Goal: Information Seeking & Learning: Learn about a topic

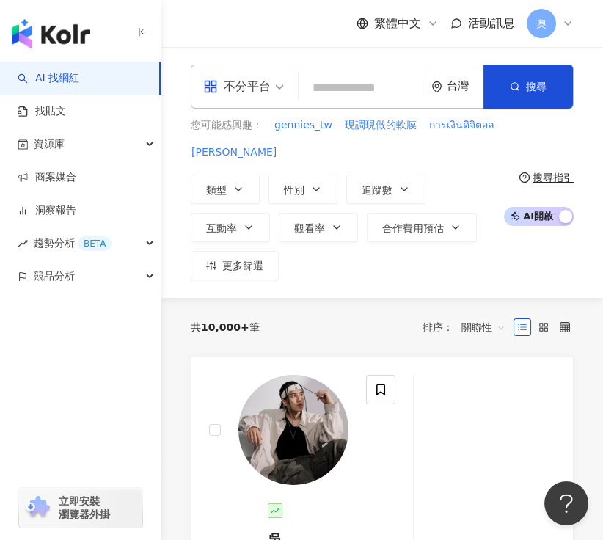
click at [338, 90] on input "search" at bounding box center [361, 88] width 114 height 28
click at [229, 191] on button "類型" at bounding box center [225, 189] width 69 height 29
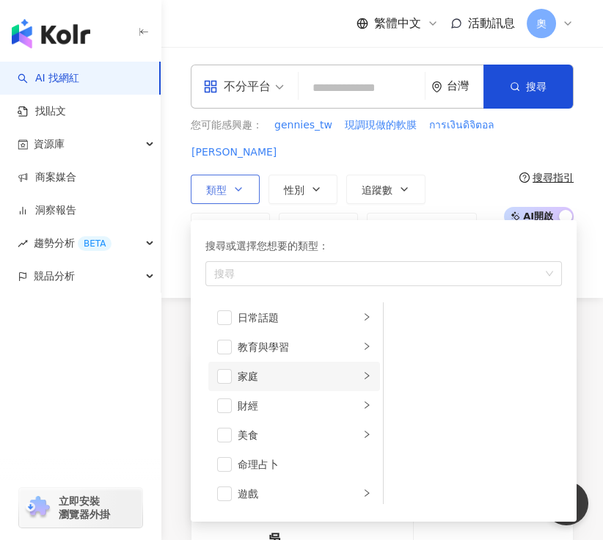
scroll to position [91, 0]
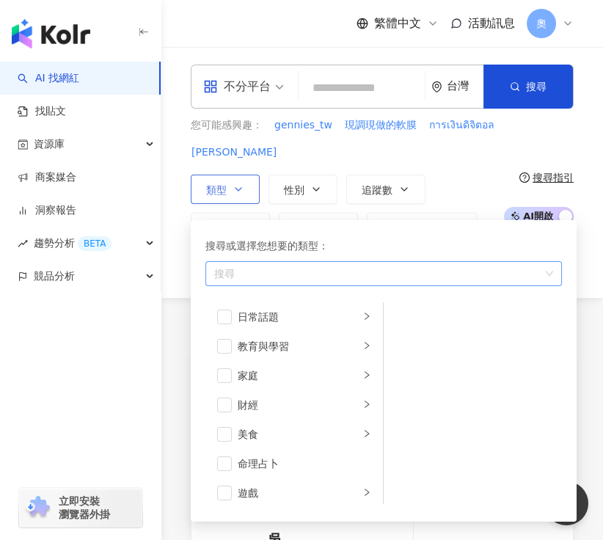
click at [282, 279] on div "搜尋" at bounding box center [383, 273] width 356 height 25
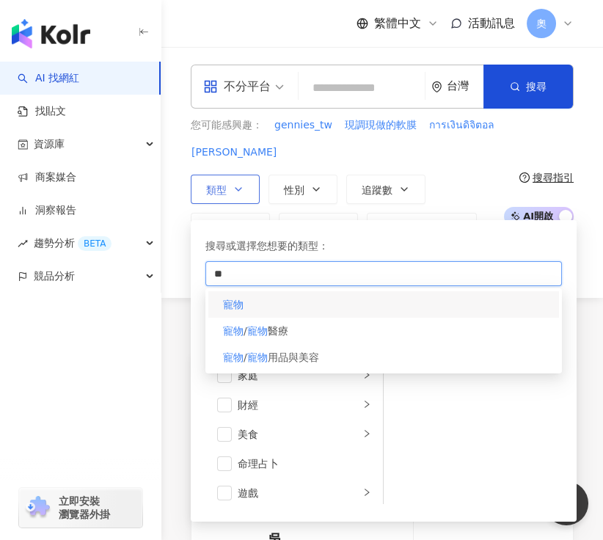
type input "**"
click at [277, 312] on div "寵物" at bounding box center [383, 304] width 351 height 26
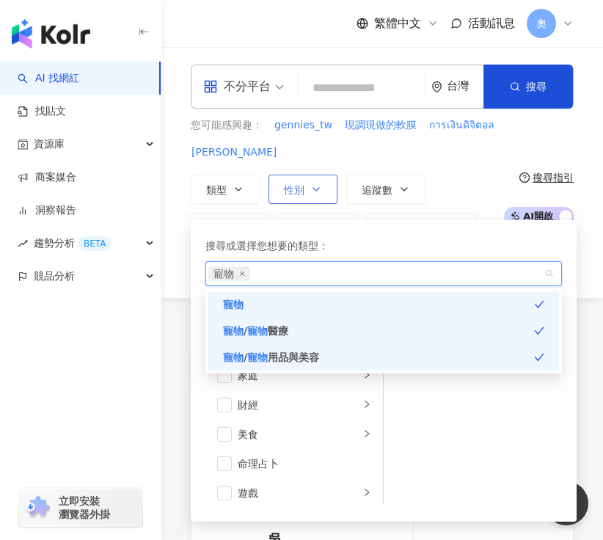
click at [304, 192] on button "性別" at bounding box center [302, 189] width 69 height 29
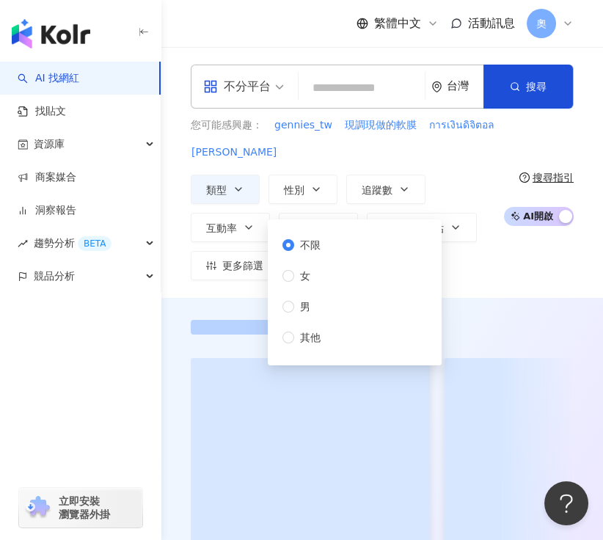
click at [339, 150] on div "您可能感興趣： gennies_tw 現調現做的軟膜 การเงินดิจิตอล สินทรัพย์ดิจิตอล" at bounding box center [343, 138] width 305 height 43
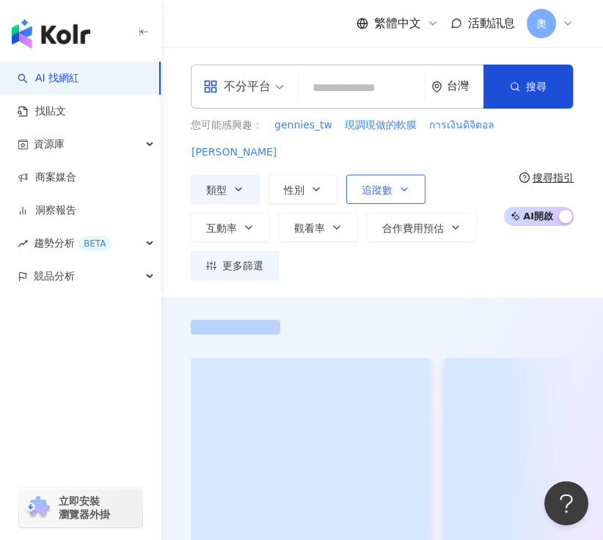
click at [396, 189] on button "追蹤數" at bounding box center [385, 189] width 79 height 29
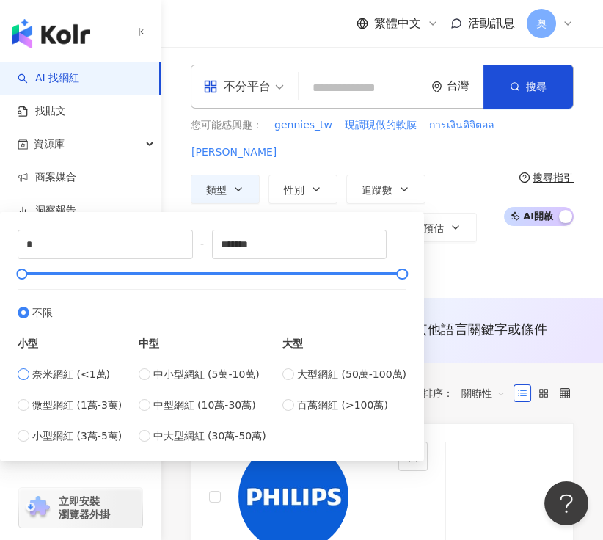
type input "****"
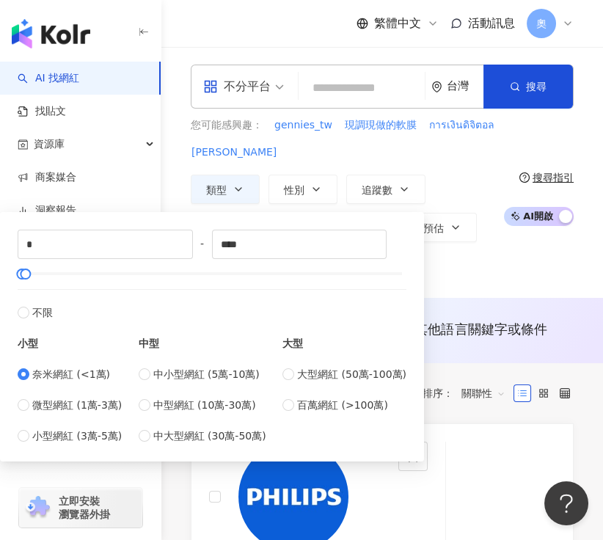
click at [470, 175] on div "類型 性別 追蹤數 互動率 觀看率 合作費用預估 更多篩選 不限 女 男 其他 * - **** 不限 小型 奈米網紅 (<1萬) 微型網紅 (1萬-3萬) …" at bounding box center [343, 228] width 305 height 106
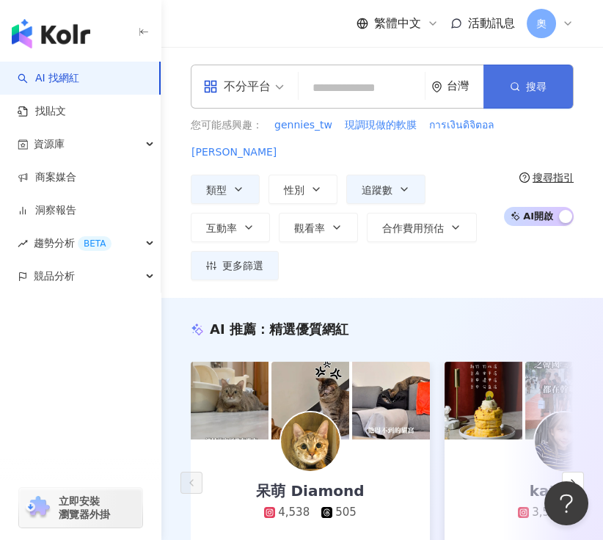
click at [516, 81] on icon "button" at bounding box center [515, 86] width 10 height 10
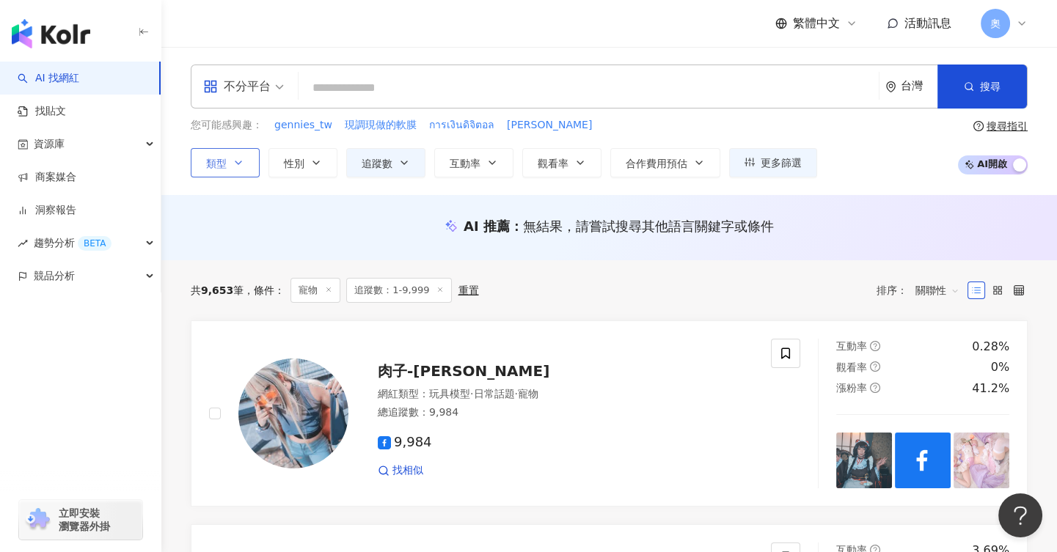
click at [239, 168] on button "類型" at bounding box center [225, 162] width 69 height 29
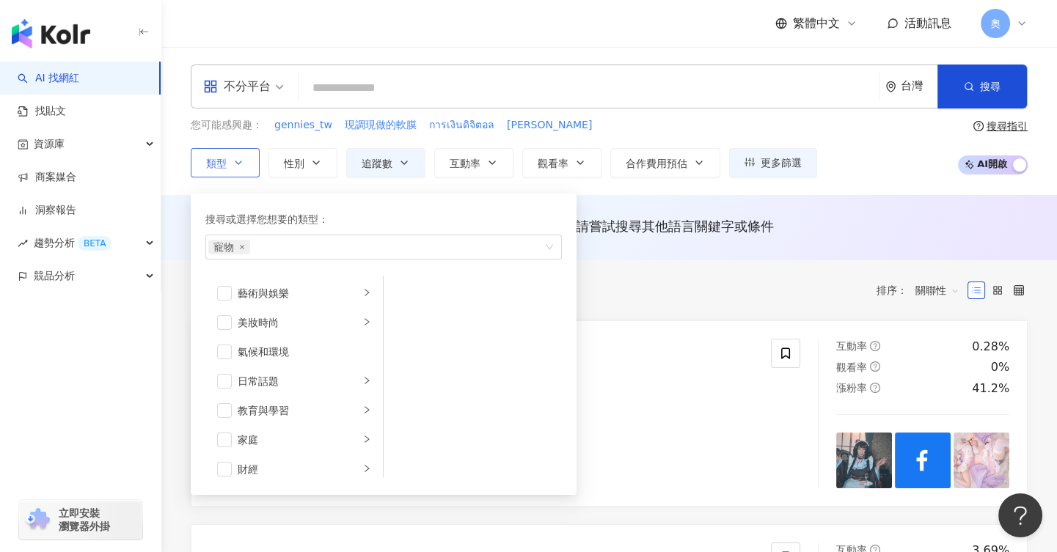
click at [239, 168] on button "類型 搜尋或選擇您想要的類型： 寵物 藝術與娛樂 美妝時尚 氣候和環境 日常話題 教育與學習 家庭 財經 美食 命理占卜 遊戲 法政社會 生活風格 影視娛樂 …" at bounding box center [225, 162] width 69 height 29
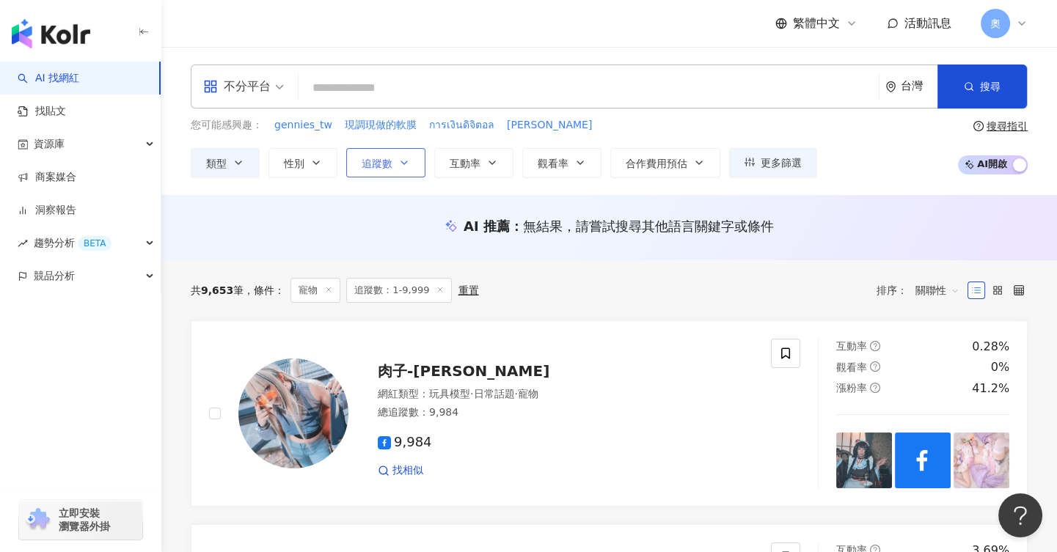
click at [408, 168] on button "追蹤數" at bounding box center [385, 162] width 79 height 29
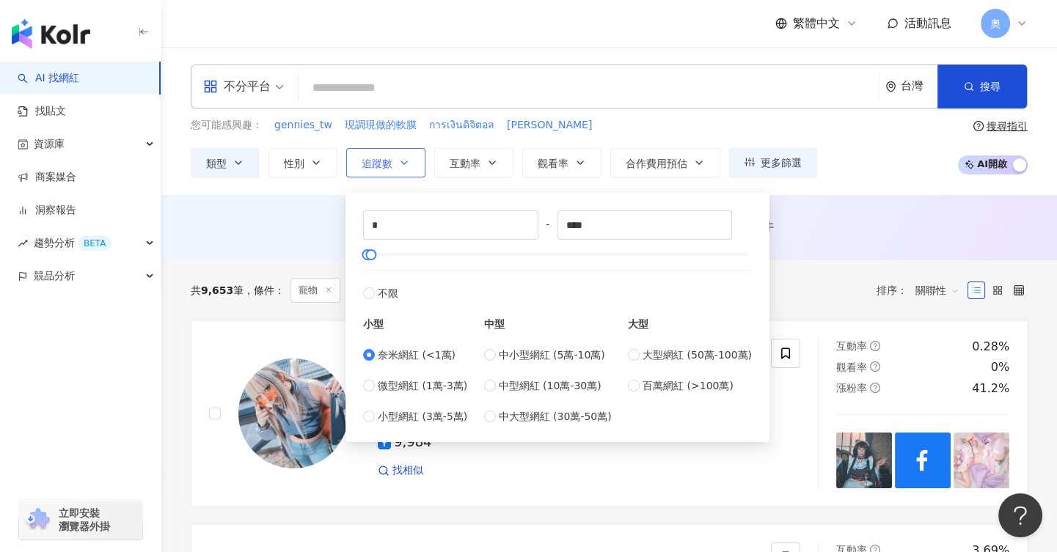
click at [408, 168] on button "追蹤數" at bounding box center [385, 162] width 79 height 29
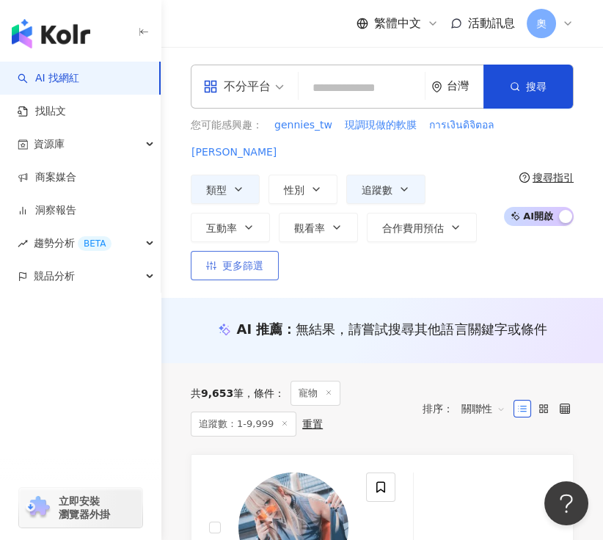
click at [232, 267] on span "更多篩選" at bounding box center [242, 266] width 41 height 12
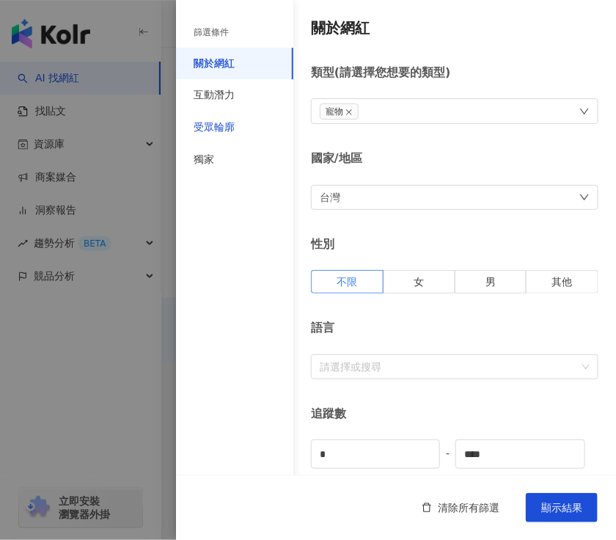
click at [221, 129] on div "受眾輪廓" at bounding box center [214, 127] width 41 height 15
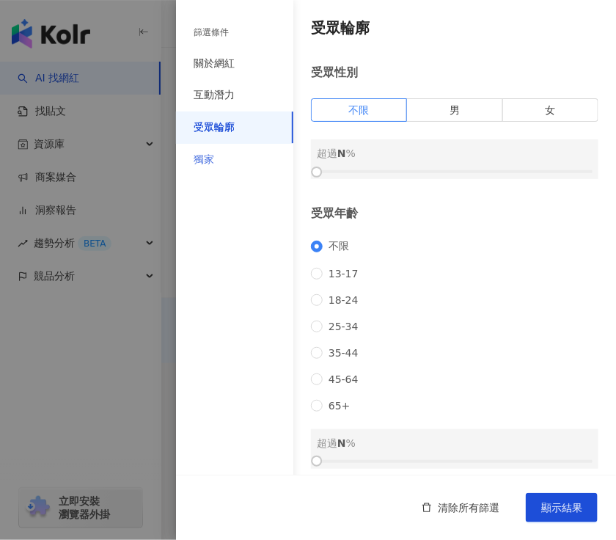
click at [218, 158] on div "獨家" at bounding box center [234, 160] width 117 height 32
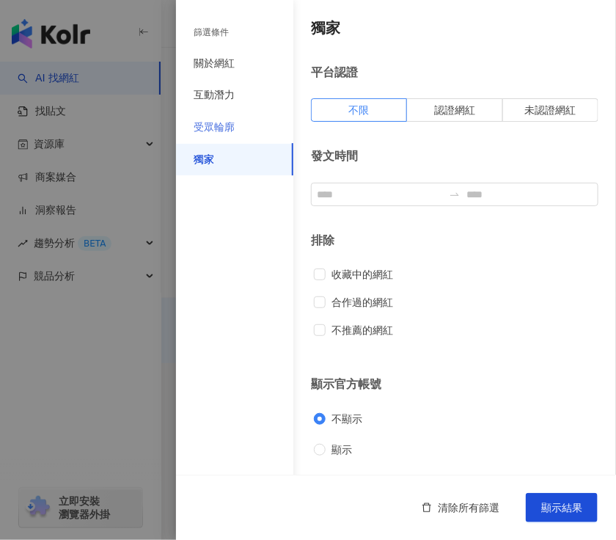
click at [232, 117] on div "受眾輪廓" at bounding box center [234, 127] width 117 height 32
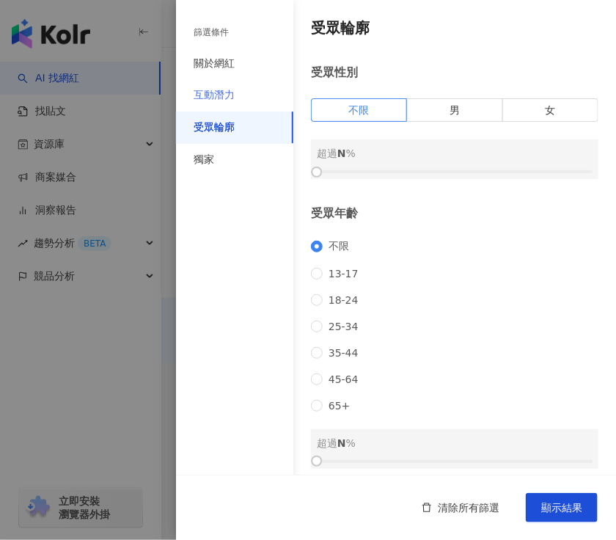
click at [237, 98] on div "互動潛力" at bounding box center [234, 95] width 117 height 32
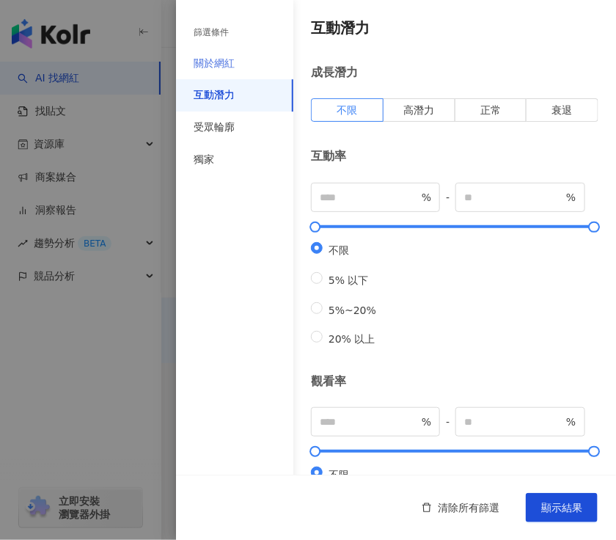
click at [240, 71] on div "關於網紅" at bounding box center [234, 64] width 117 height 32
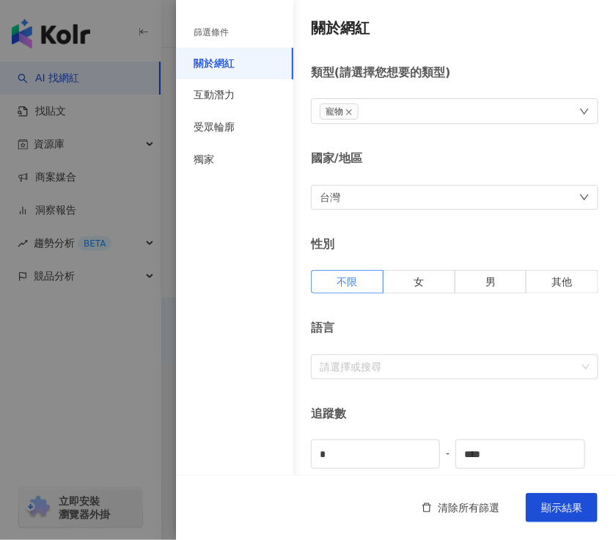
click at [237, 31] on div "篩選條件" at bounding box center [234, 33] width 117 height 30
click at [544, 513] on span "顯示結果" at bounding box center [561, 508] width 41 height 12
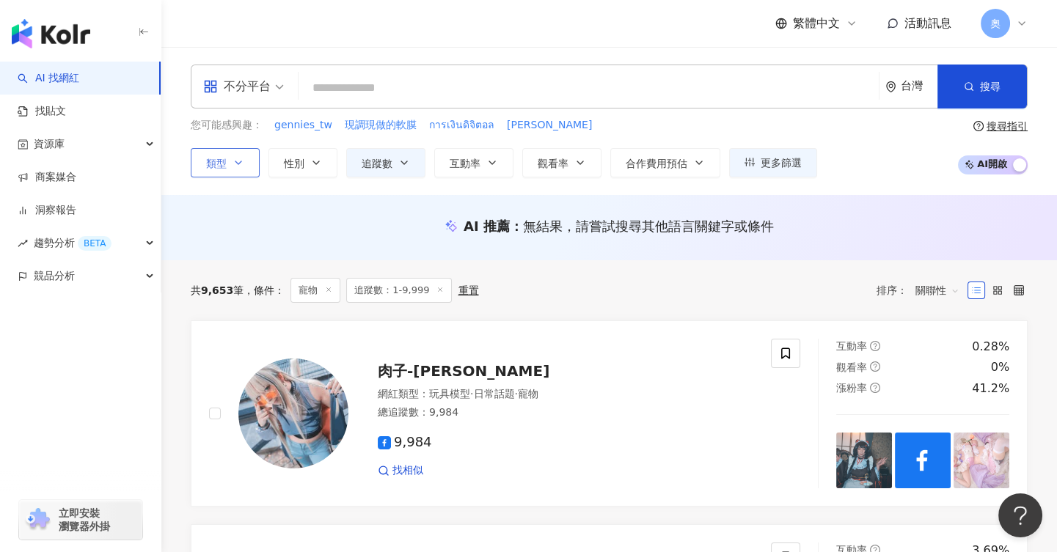
click at [234, 168] on button "類型" at bounding box center [225, 162] width 69 height 29
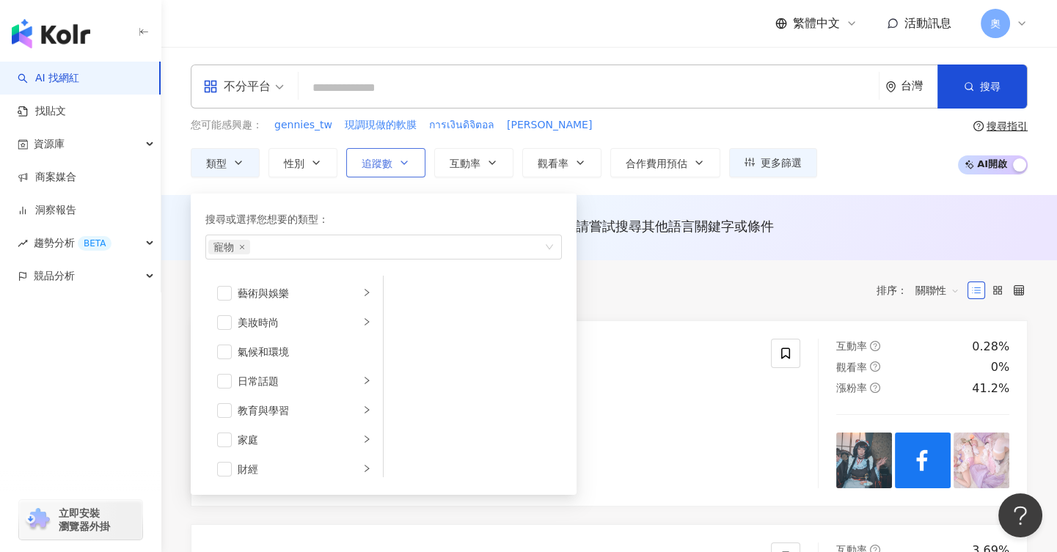
click at [381, 162] on span "追蹤數" at bounding box center [377, 164] width 31 height 12
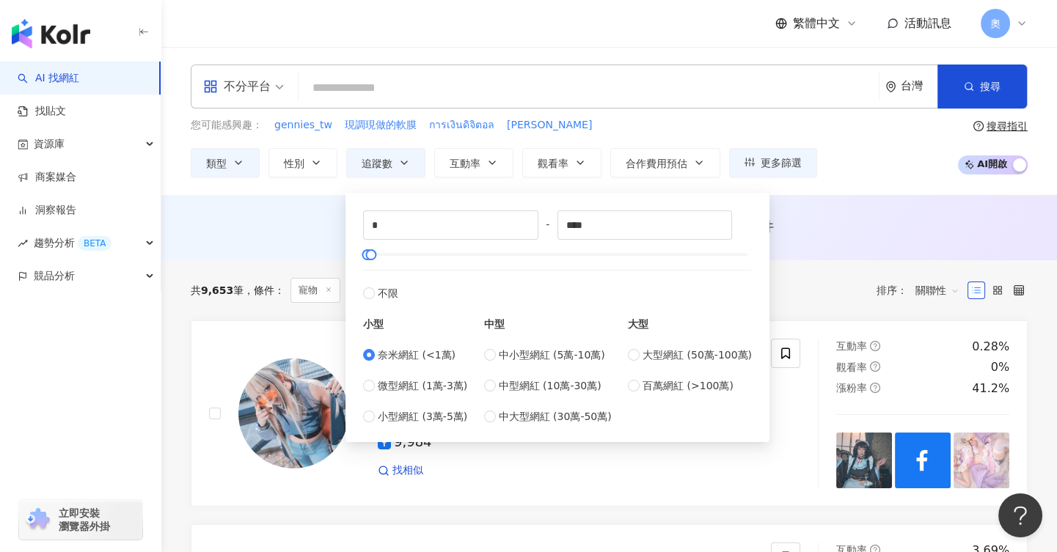
click at [602, 127] on div "您可能感興趣： gennies_tw 現調現做的軟膜 การเงินดิจิตอล สินทรัพย์ดิจิตอล" at bounding box center [504, 125] width 626 height 16
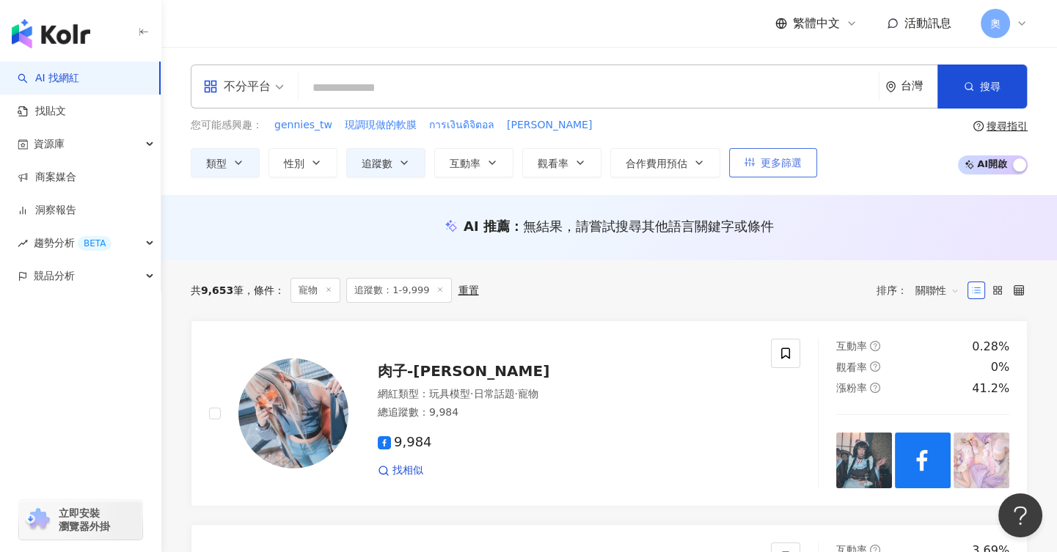
click at [602, 169] on span "更多篩選" at bounding box center [780, 163] width 41 height 12
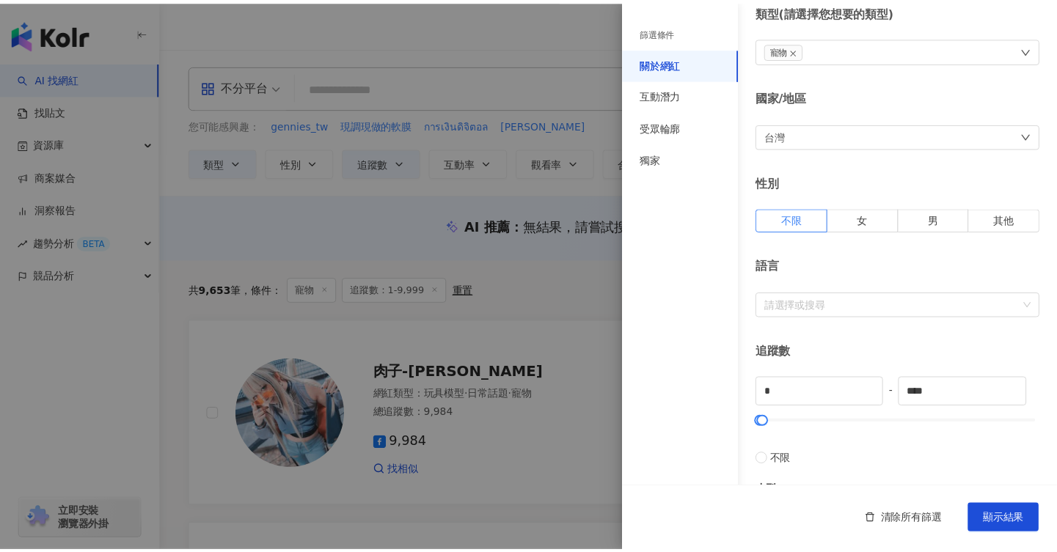
scroll to position [63, 0]
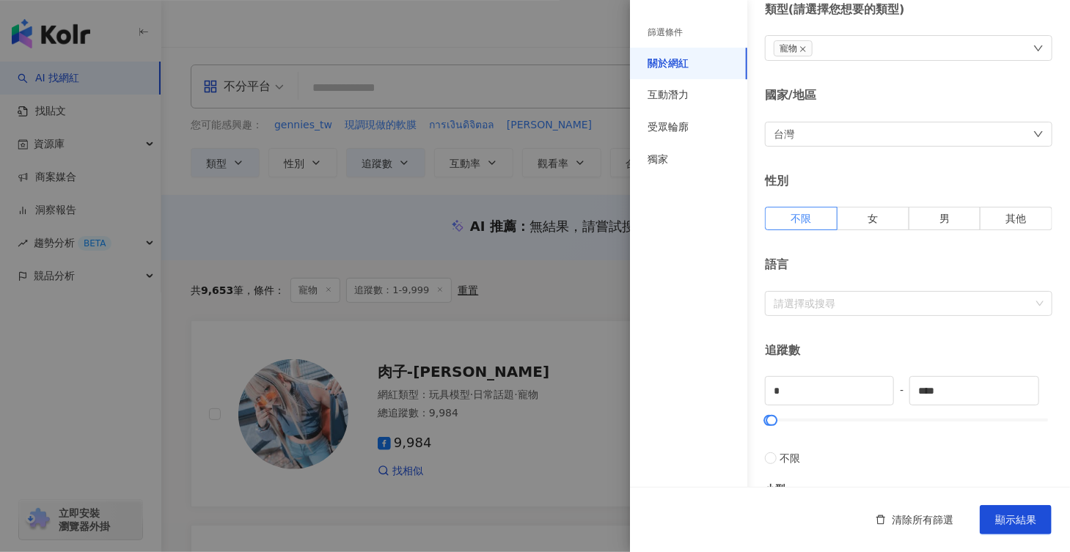
click at [546, 318] on div at bounding box center [535, 276] width 1070 height 552
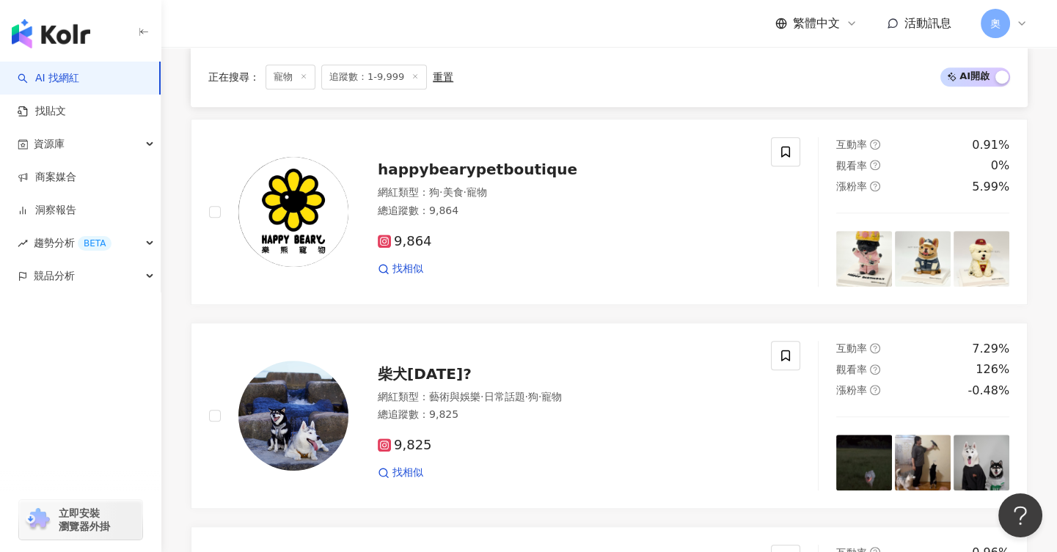
scroll to position [2567, 0]
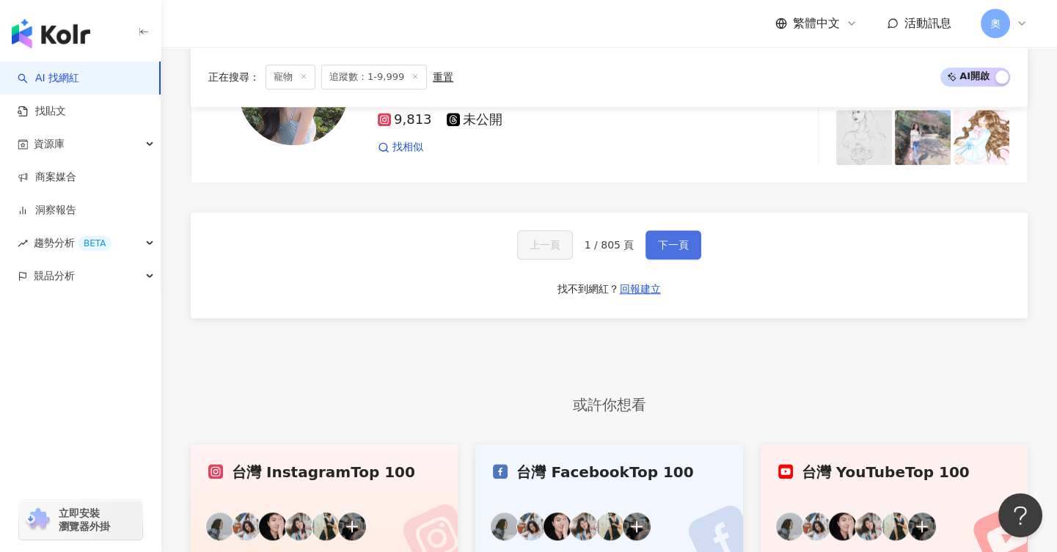
click at [602, 239] on span "下一頁" at bounding box center [673, 245] width 31 height 12
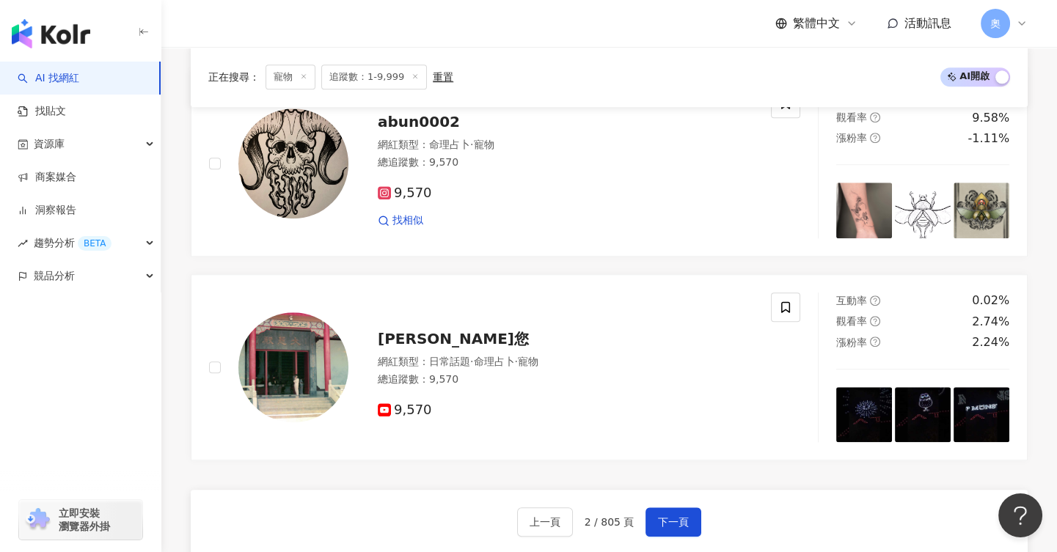
scroll to position [2291, 0]
